Goal: Transaction & Acquisition: Purchase product/service

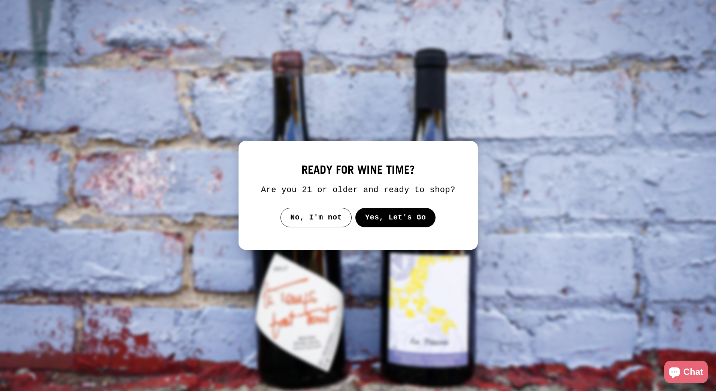
click at [384, 218] on button "Yes, Let's Go" at bounding box center [395, 217] width 81 height 19
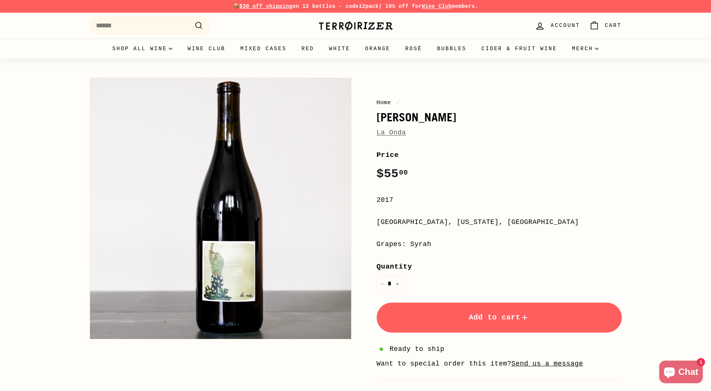
scroll to position [27, 0]
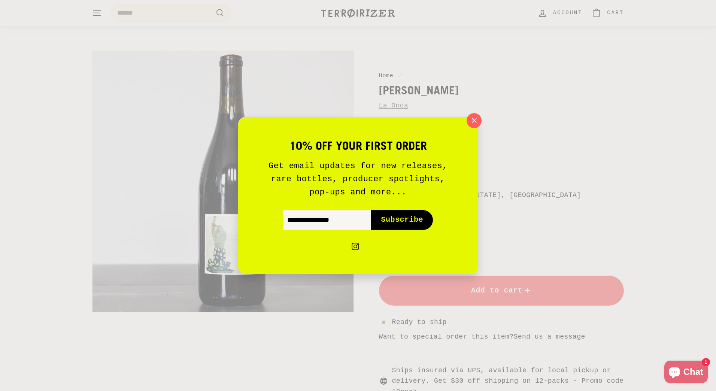
click at [474, 119] on icon "button" at bounding box center [474, 120] width 11 height 11
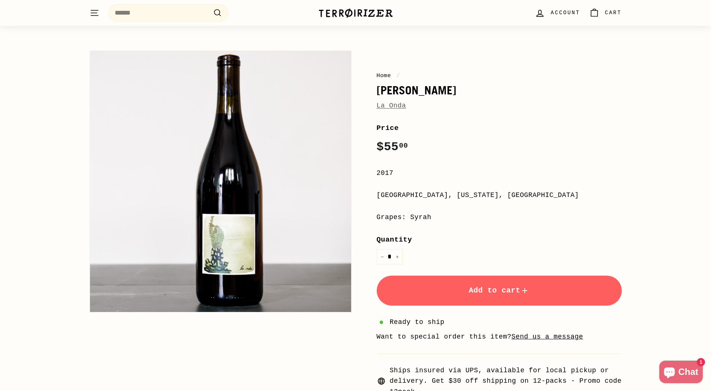
click at [393, 105] on link "La Onda" at bounding box center [392, 105] width 30 height 7
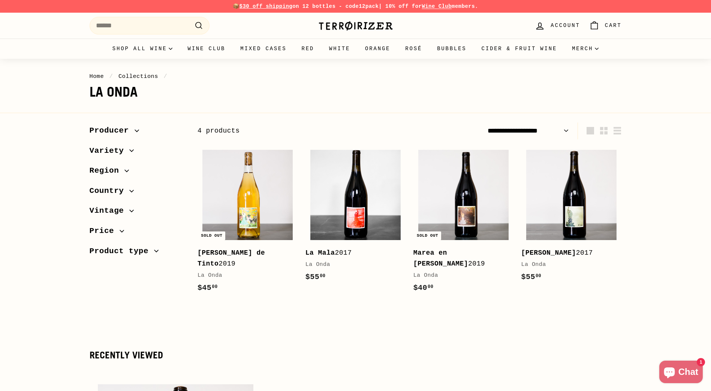
click at [134, 127] on span "Producer" at bounding box center [138, 130] width 96 height 13
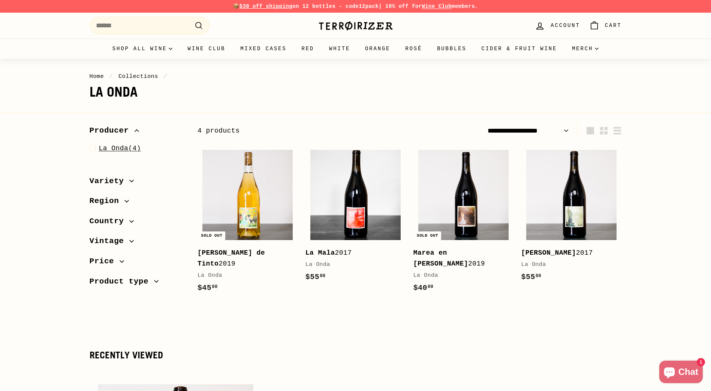
click at [115, 150] on span "La Onda" at bounding box center [114, 148] width 30 height 7
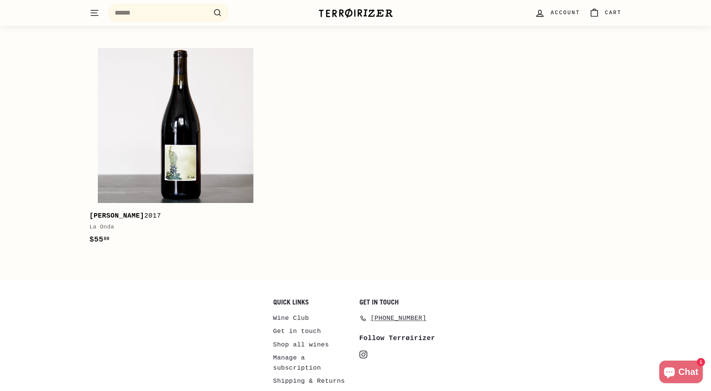
scroll to position [398, 0]
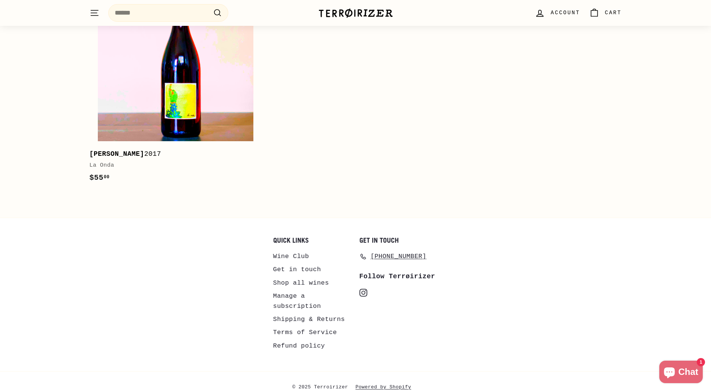
click at [169, 104] on img at bounding box center [175, 63] width 155 height 155
